Goal: Transaction & Acquisition: Purchase product/service

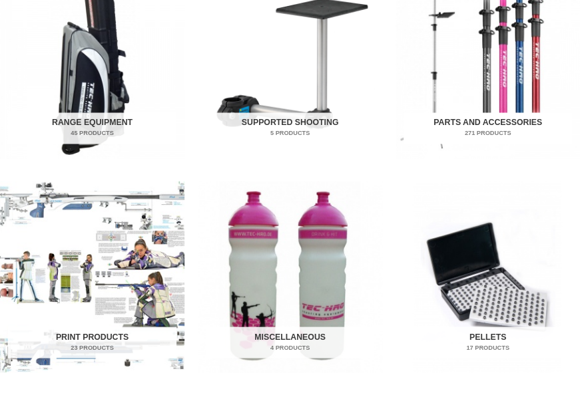
scroll to position [666, 0]
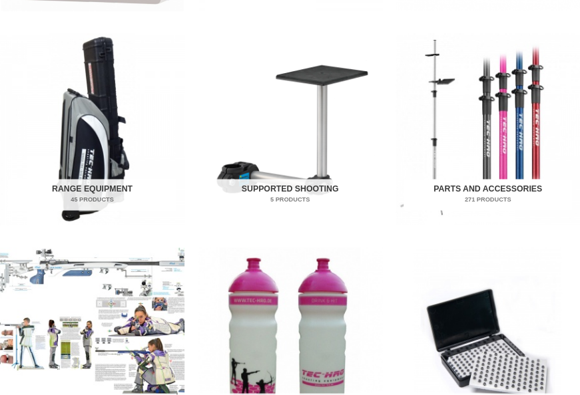
click at [470, 114] on img "Visit product category Parts and Accessories" at bounding box center [487, 129] width 184 height 192
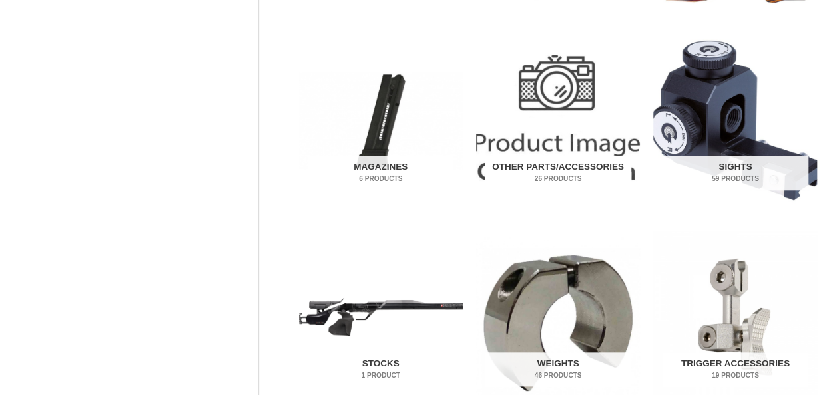
scroll to position [333, 0]
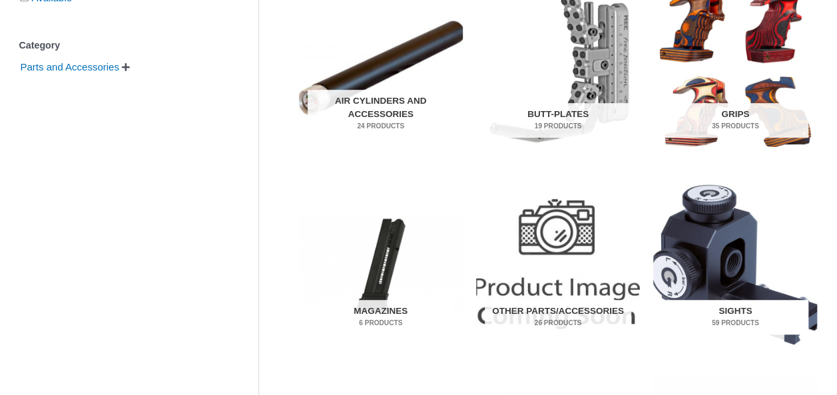
click at [579, 240] on img "Visit product category Sights" at bounding box center [735, 265] width 164 height 172
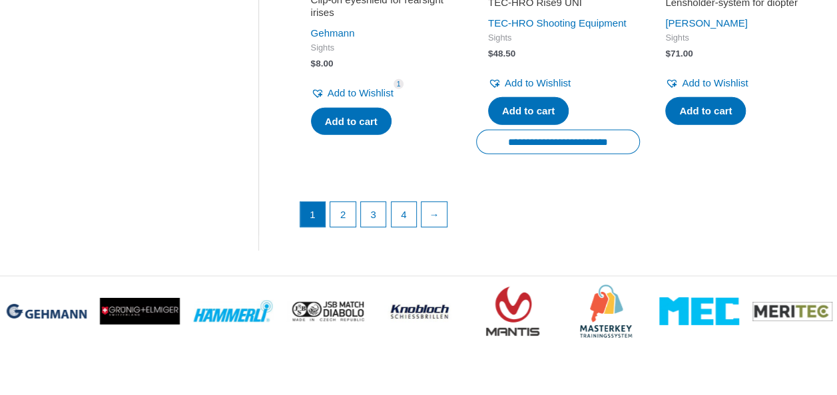
scroll to position [1997, 0]
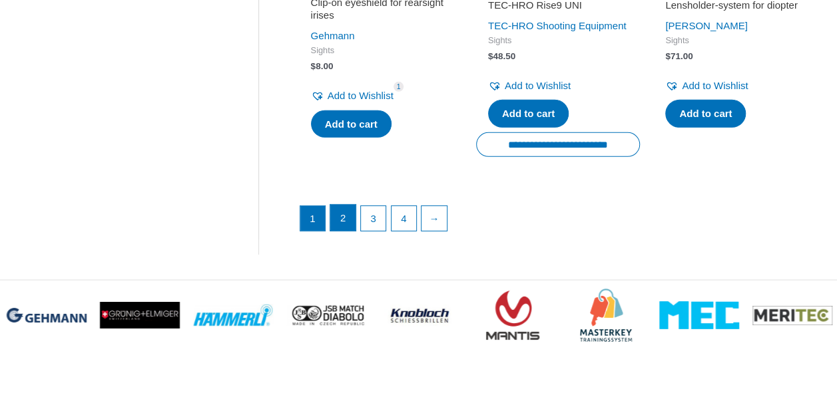
click at [338, 232] on link "2" at bounding box center [342, 218] width 25 height 27
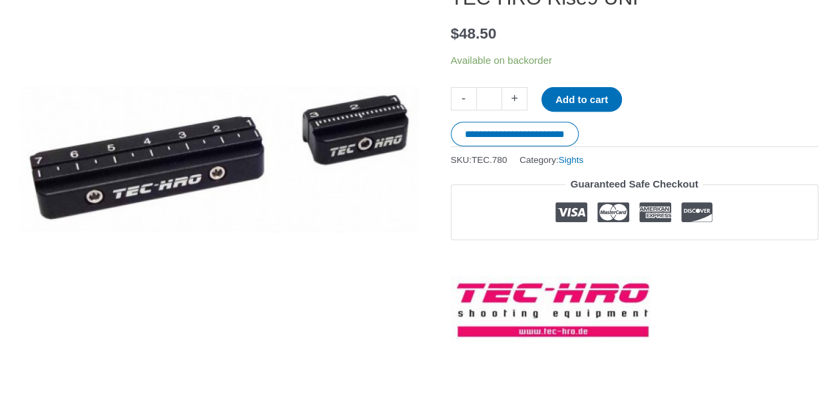
scroll to position [200, 0]
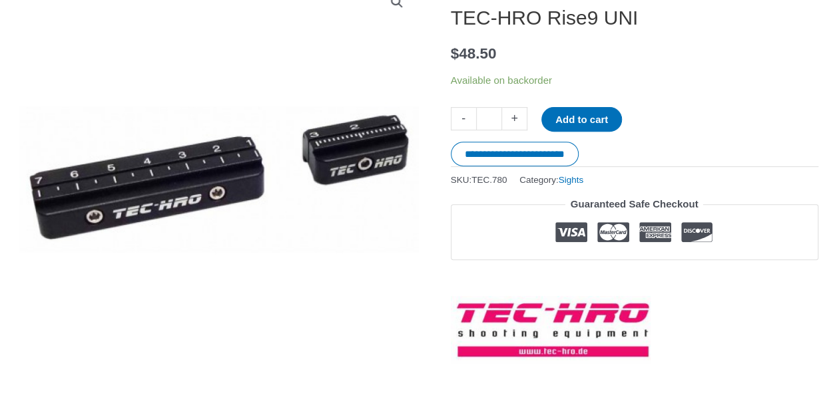
click at [302, 282] on img at bounding box center [218, 179] width 399 height 399
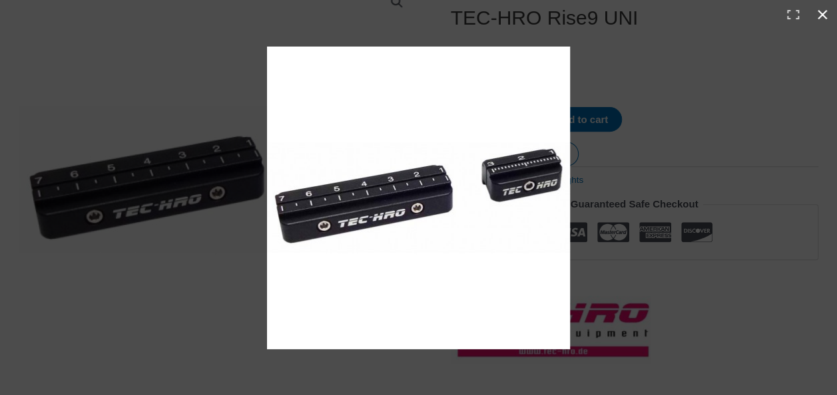
click at [666, 65] on div at bounding box center [643, 224] width 752 height 355
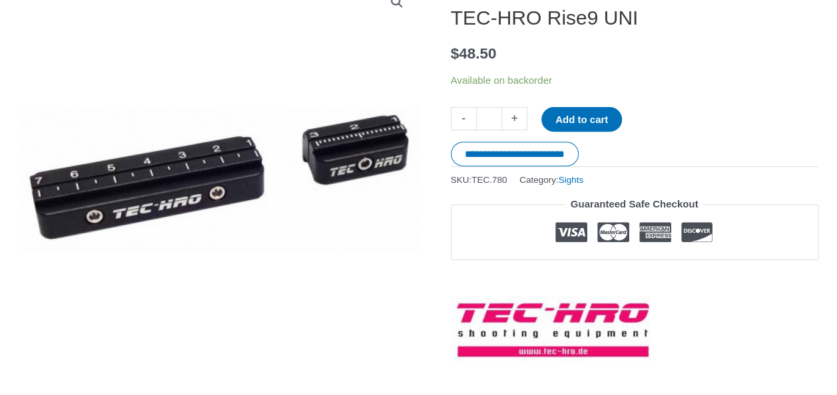
scroll to position [182, 0]
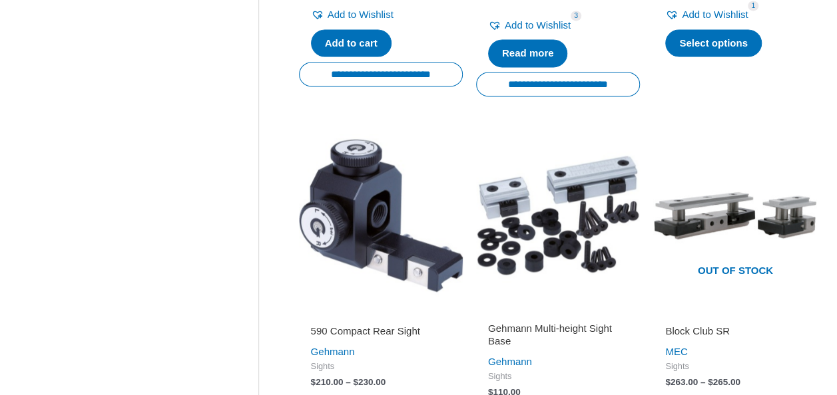
scroll to position [1033, 0]
